Goal: Use online tool/utility

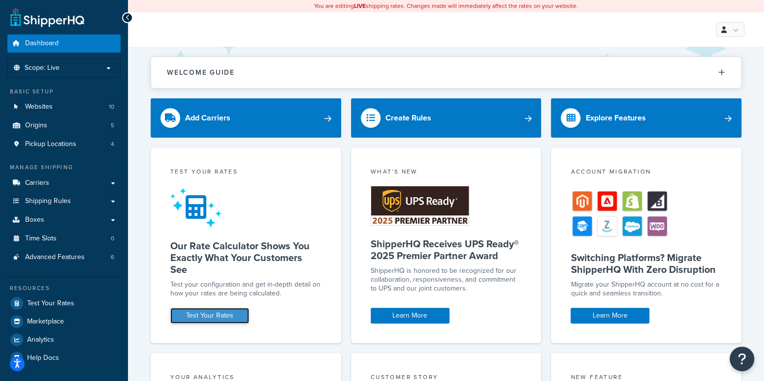
click at [199, 315] on link "Test Your Rates" at bounding box center [209, 316] width 79 height 16
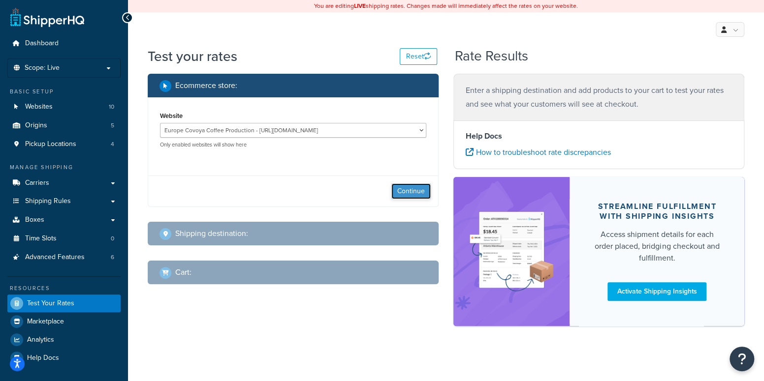
click at [412, 189] on button "Continue" at bounding box center [410, 192] width 39 height 16
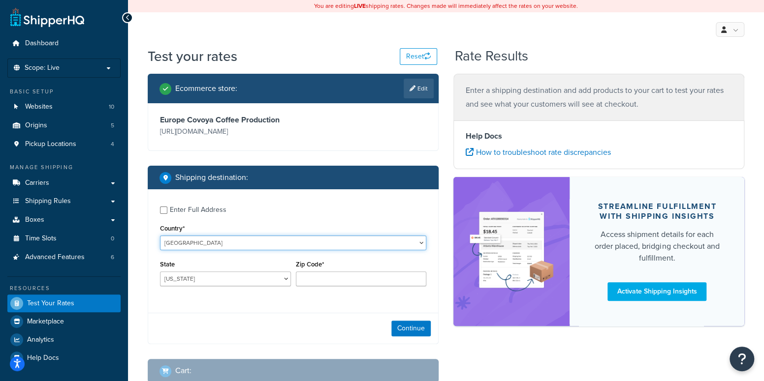
click at [198, 241] on select "[GEOGRAPHIC_DATA] [GEOGRAPHIC_DATA] [GEOGRAPHIC_DATA] [GEOGRAPHIC_DATA] [GEOGRA…" at bounding box center [293, 243] width 266 height 15
select select "IT"
click at [160, 236] on select "[GEOGRAPHIC_DATA] [GEOGRAPHIC_DATA] [GEOGRAPHIC_DATA] [GEOGRAPHIC_DATA] [GEOGRA…" at bounding box center [293, 243] width 266 height 15
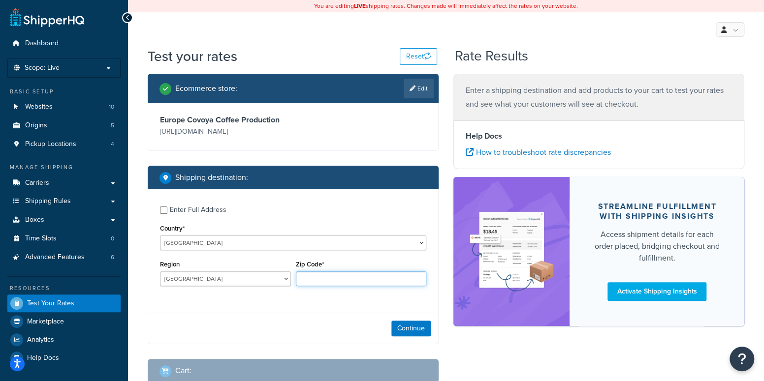
click at [326, 278] on input "Zip Code*" at bounding box center [361, 279] width 131 height 15
type input "6"
type input "50012"
click at [413, 323] on button "Continue" at bounding box center [410, 329] width 39 height 16
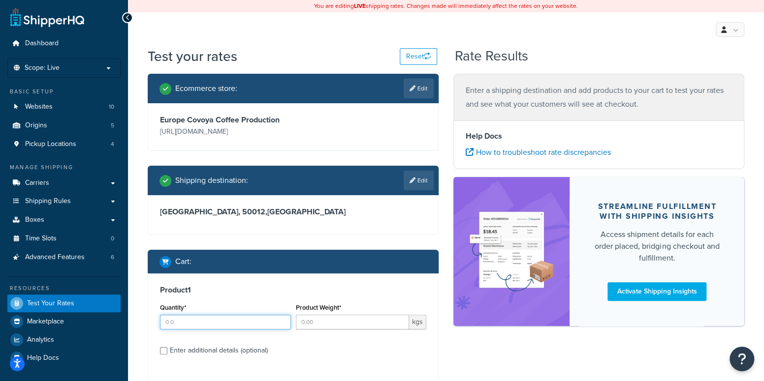
click at [243, 319] on input "Quantity*" at bounding box center [225, 322] width 131 height 15
type input "1"
click at [325, 312] on label "Product Weight*" at bounding box center [318, 307] width 45 height 7
click at [325, 315] on input "Product Weight*" at bounding box center [353, 322] width 114 height 15
click at [337, 323] on input "Product Weight*" at bounding box center [353, 322] width 114 height 15
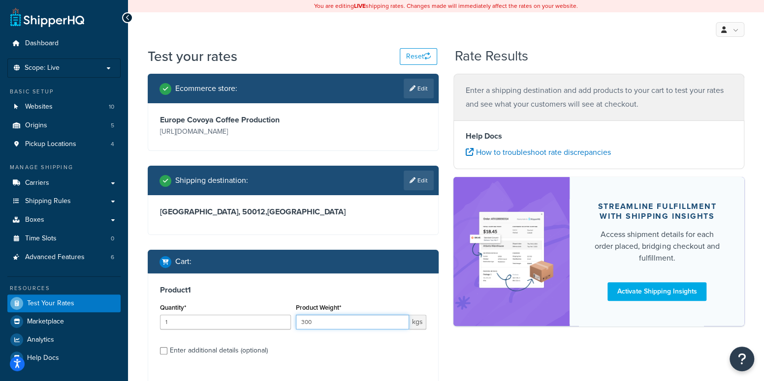
type input "300"
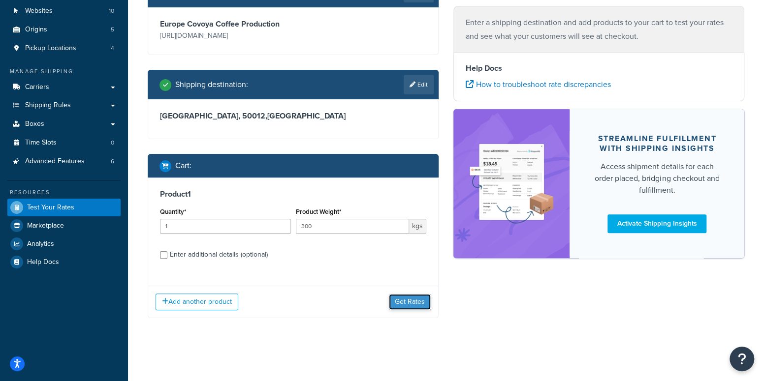
click at [414, 301] on button "Get Rates" at bounding box center [410, 302] width 42 height 16
